Goal: Task Accomplishment & Management: Complete application form

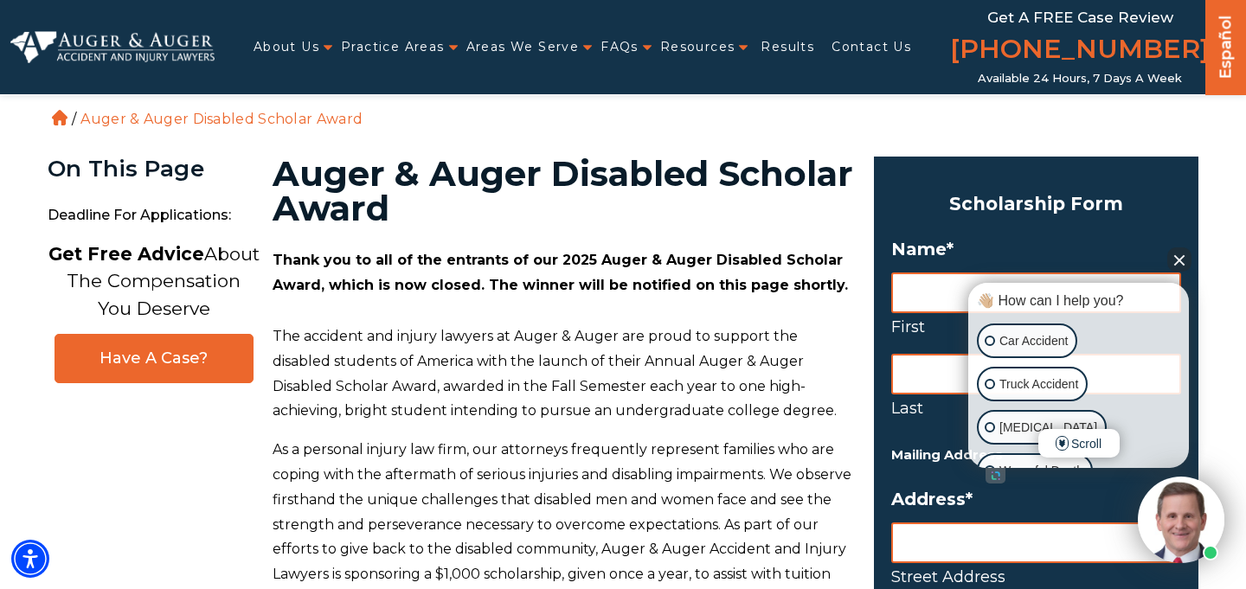
click at [1185, 263] on button "Close Intaker Chat Widget" at bounding box center [1179, 259] width 24 height 24
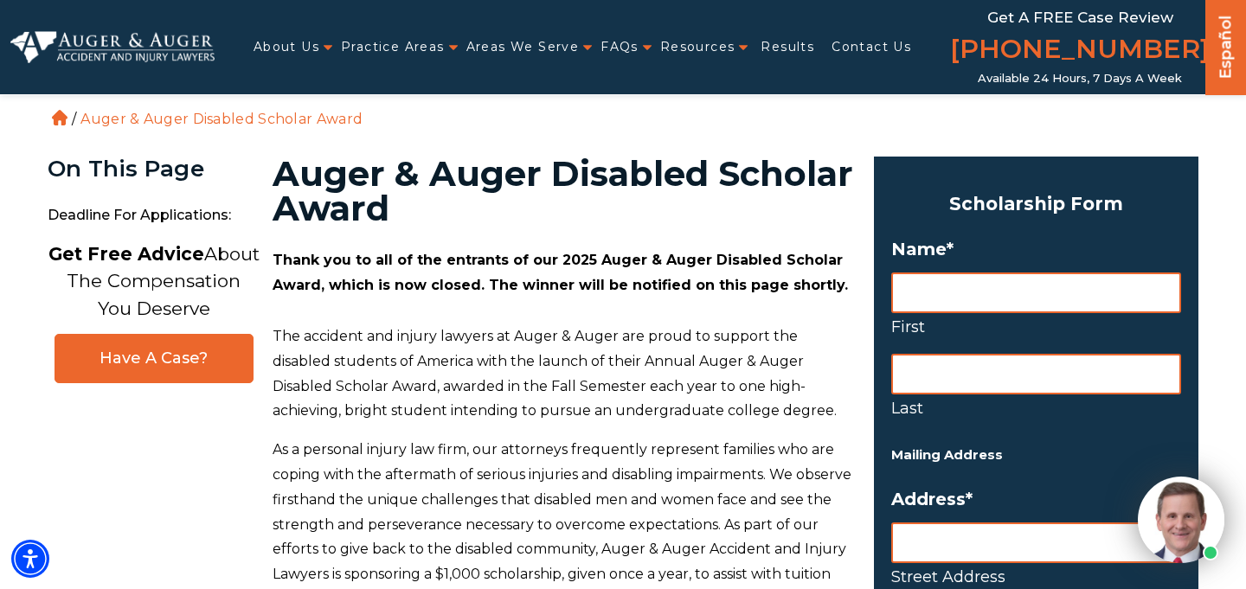
click at [1029, 304] on input "First" at bounding box center [1036, 292] width 290 height 41
type input "[PERSON_NAME]"
type input "[STREET_ADDRESS]"
type input "[GEOGRAPHIC_DATA]"
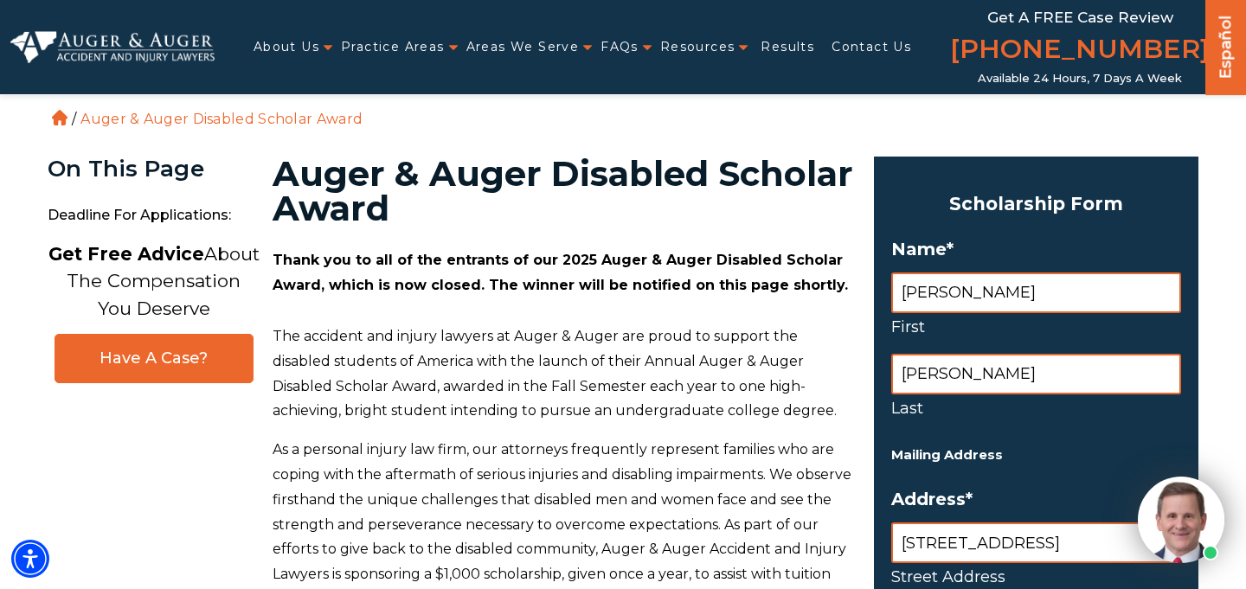
type input "MA"
type input "02740"
select select "[GEOGRAPHIC_DATA]"
type input "5085429283"
type input "[PERSON_NAME][EMAIL_ADDRESS][DOMAIN_NAME]"
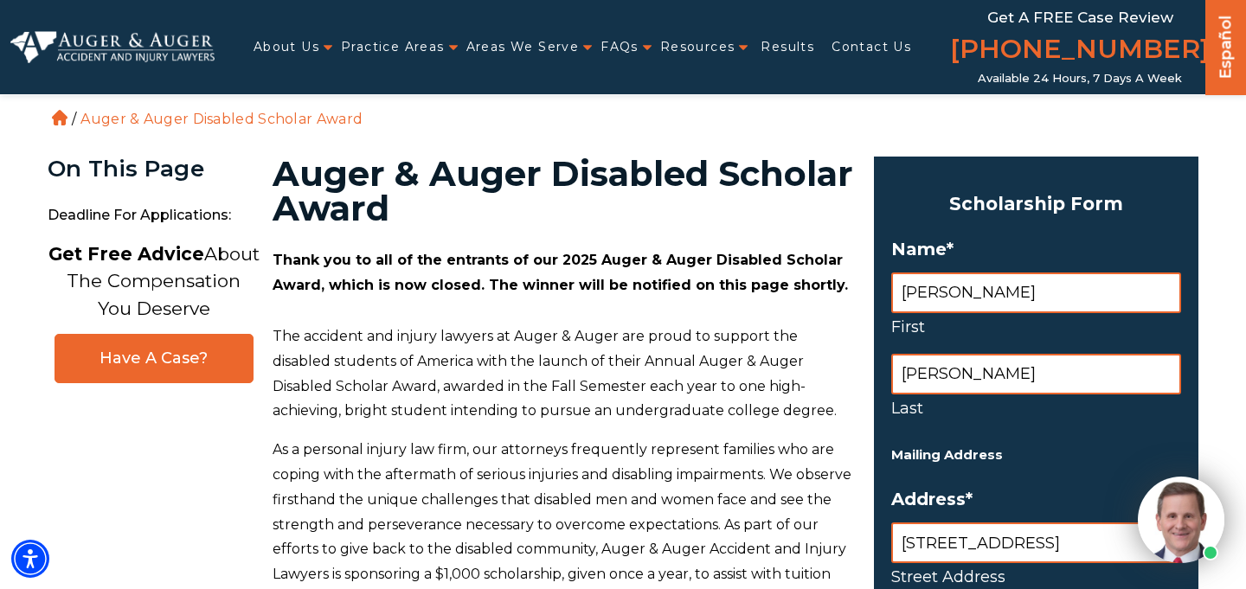
type input "[PHONE_NUMBER]"
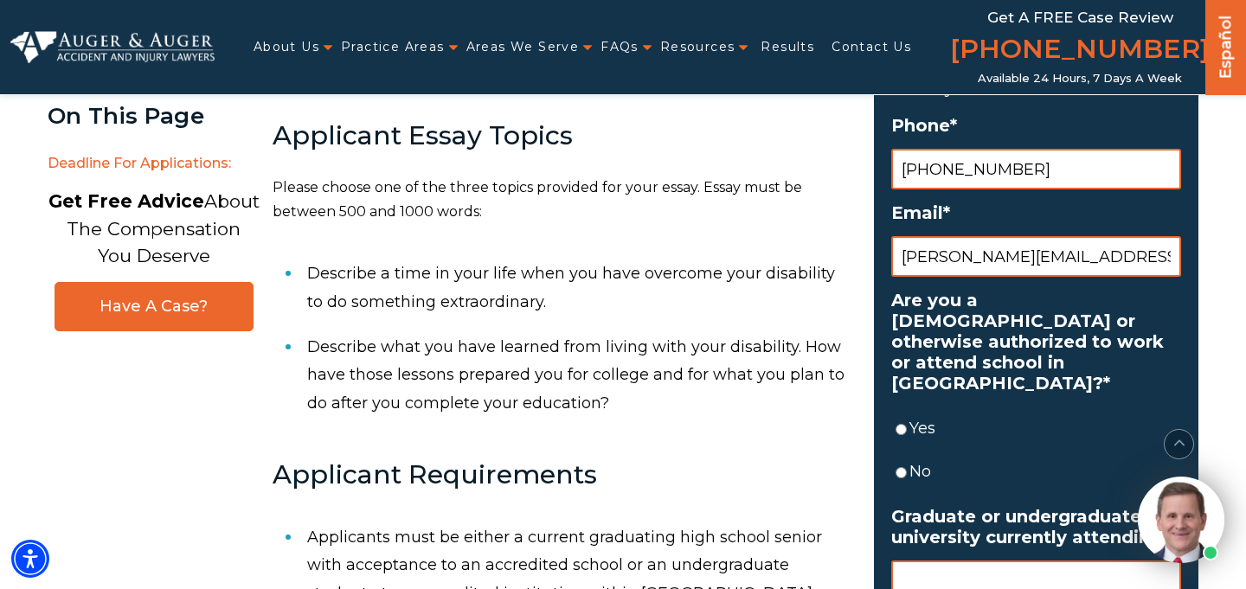
scroll to position [898, 0]
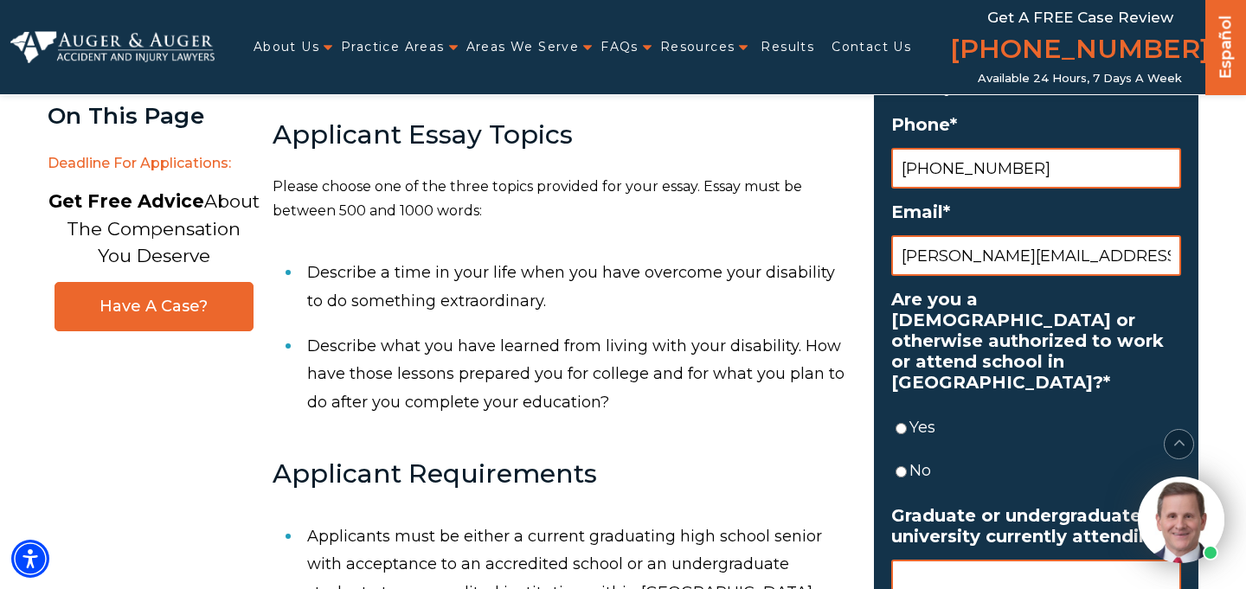
click at [900, 408] on input "Yes" at bounding box center [900, 428] width 11 height 41
radio input "true"
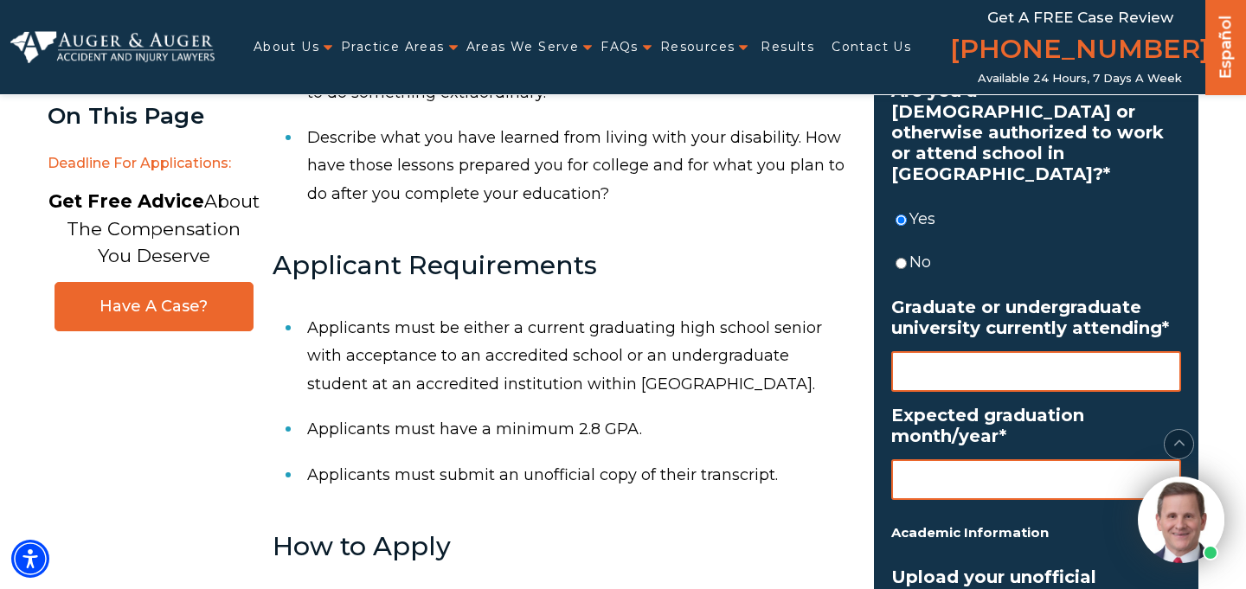
scroll to position [1107, 0]
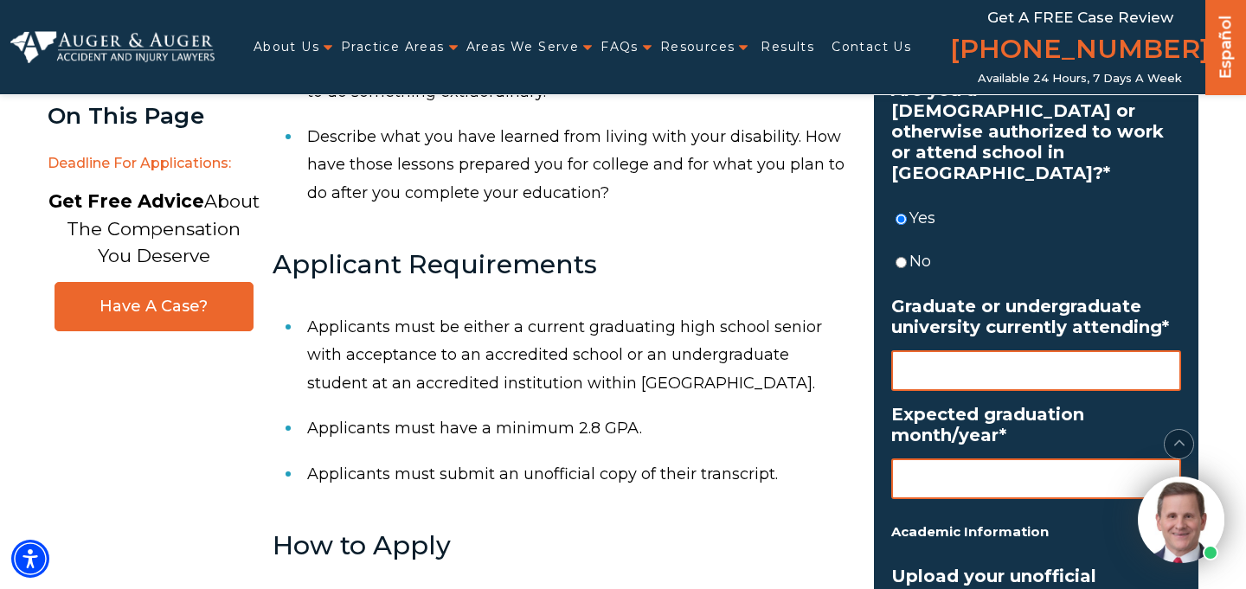
click at [983, 357] on input "Graduate or undergraduate university currently attending *" at bounding box center [1036, 370] width 290 height 41
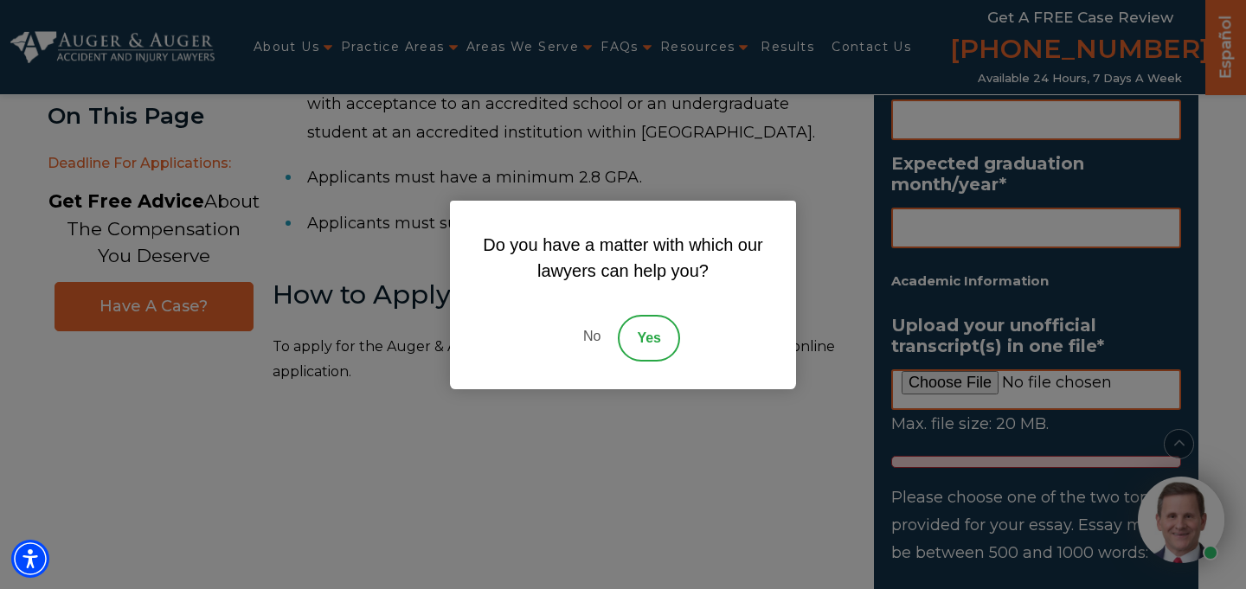
scroll to position [1366, 0]
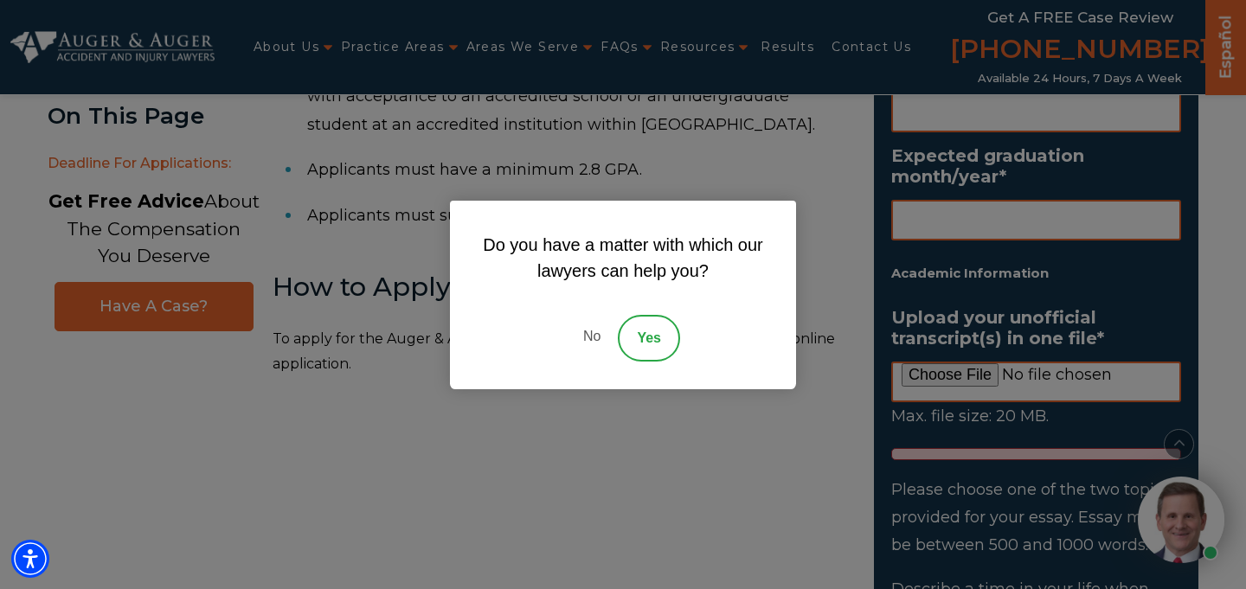
click at [586, 330] on link "No" at bounding box center [592, 338] width 52 height 47
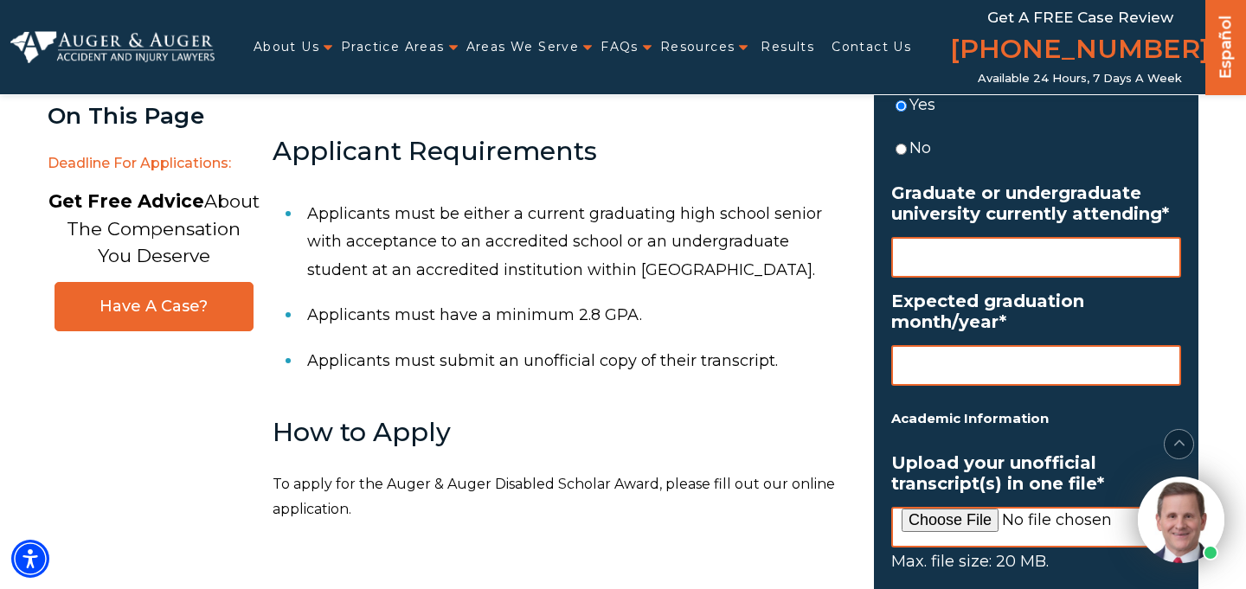
scroll to position [1035, 0]
